Goal: Information Seeking & Learning: Learn about a topic

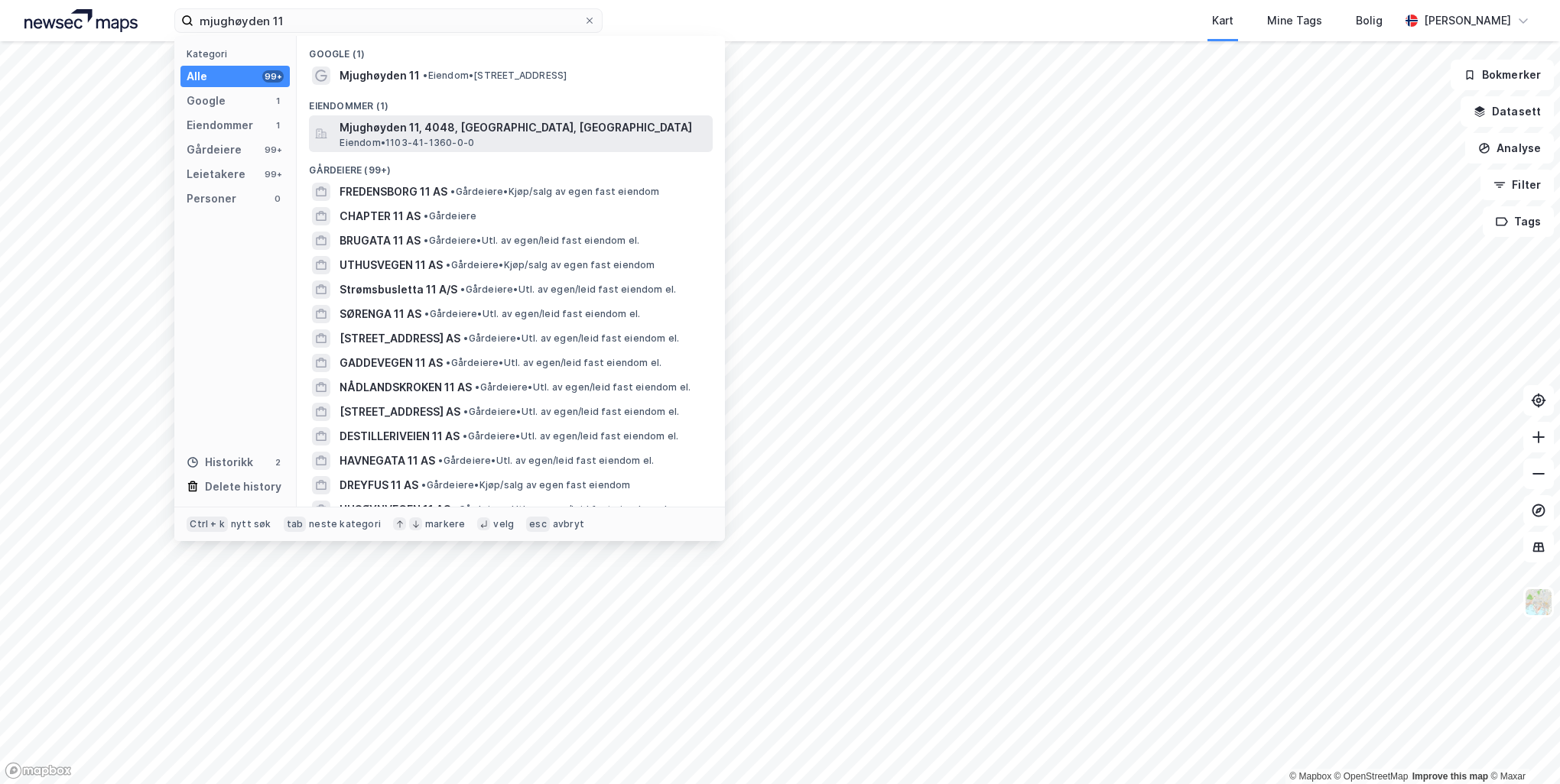
type input "mjughøyden 11"
click at [404, 140] on span "Eiendom • 1103-41-1360-0-0" at bounding box center [407, 142] width 135 height 12
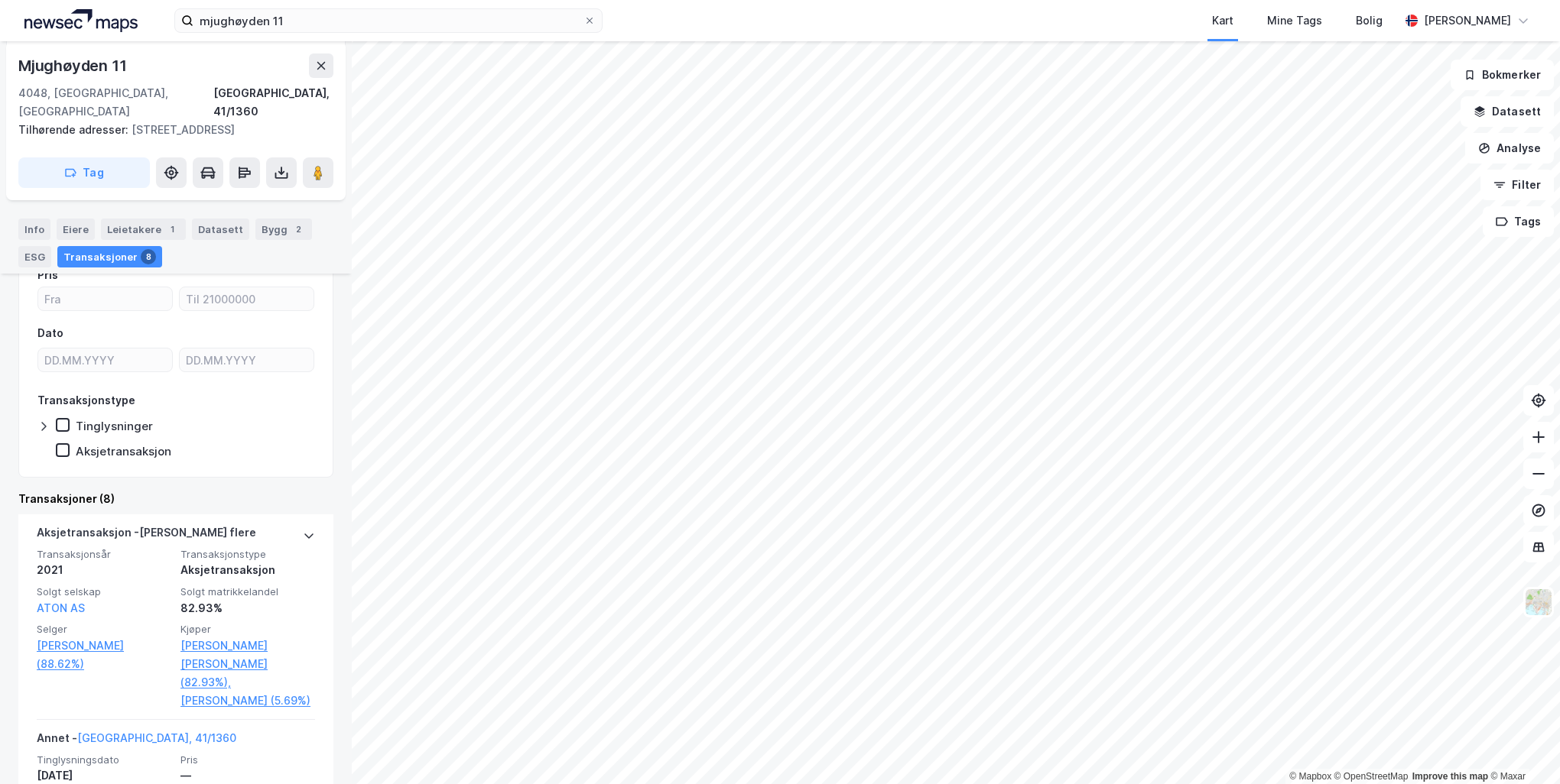
scroll to position [306, 0]
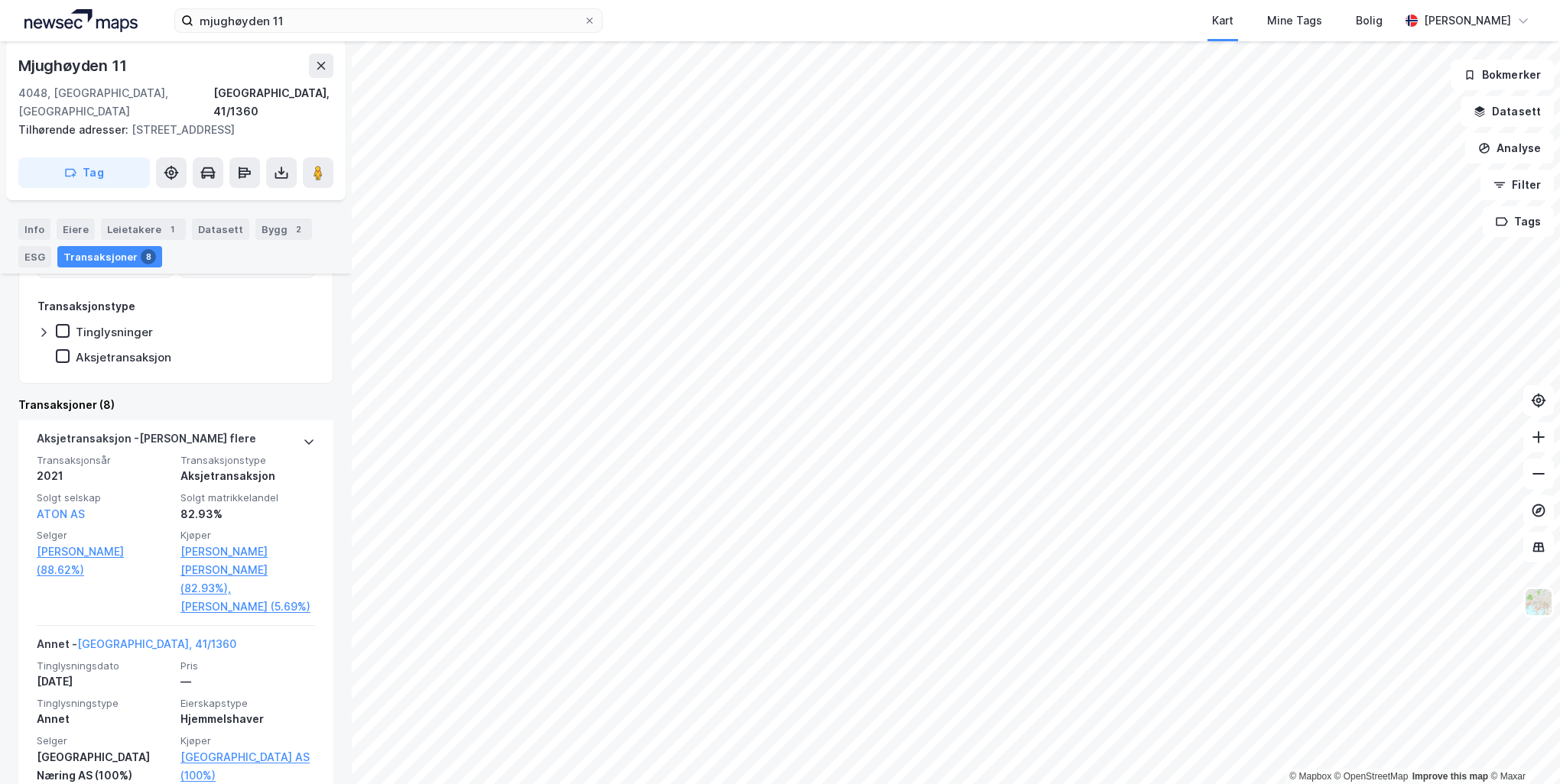
click at [31, 222] on div "Info" at bounding box center [34, 230] width 32 height 21
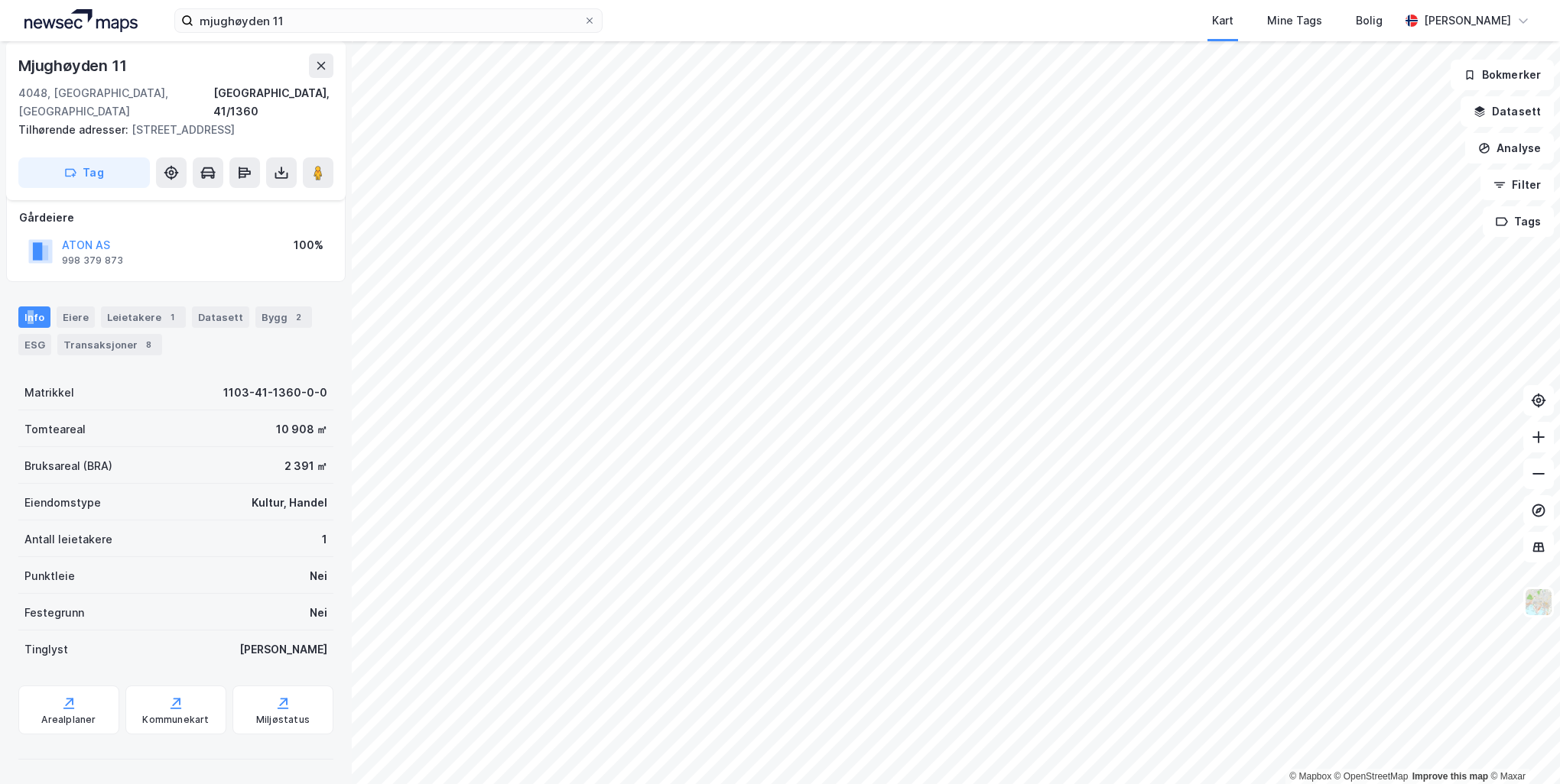
scroll to position [83, 0]
click at [74, 706] on div "Arealplaner" at bounding box center [68, 711] width 101 height 49
